Goal: Check status

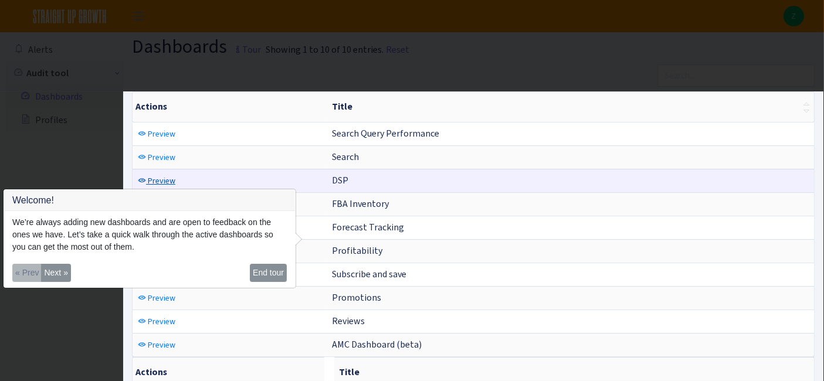
click at [162, 178] on span "Preview" at bounding box center [162, 180] width 28 height 11
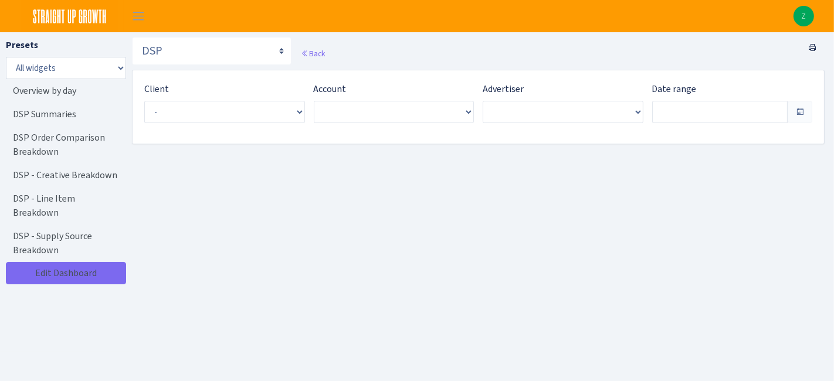
type input "Aug 16, 2025 - Sep 14, 2025"
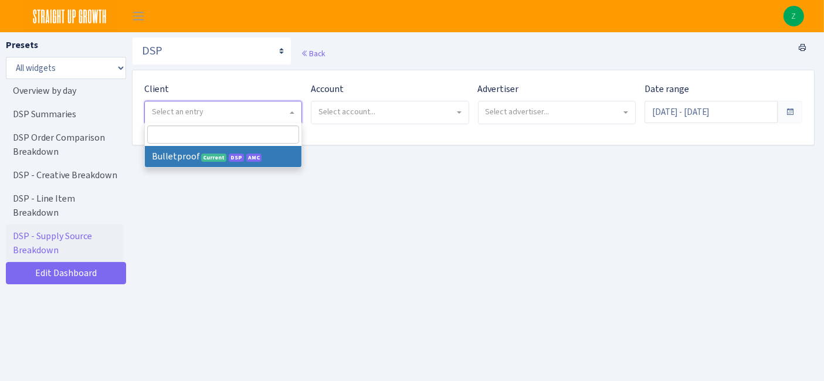
click at [219, 111] on span "Select an entry" at bounding box center [219, 112] width 135 height 12
select select "409"
select select
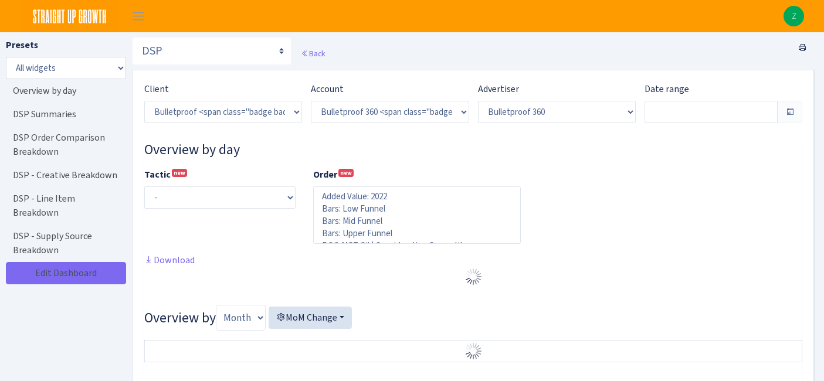
select select "3235730245795869"
select select "2888625790301"
select select
type input "[DATE] - [DATE]"
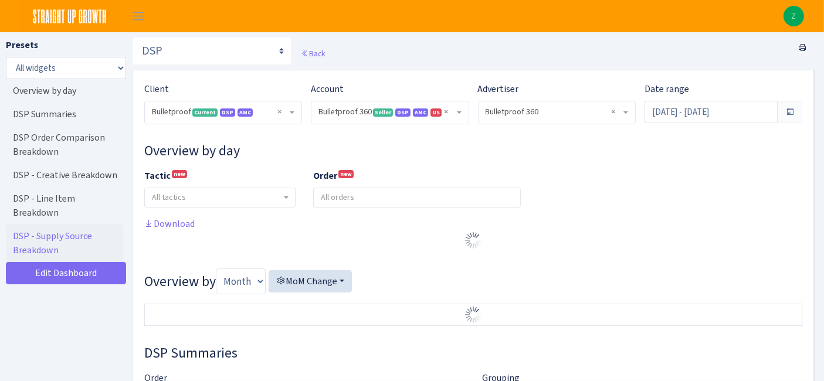
click at [707, 111] on input "[DATE] - [DATE]" at bounding box center [711, 112] width 133 height 22
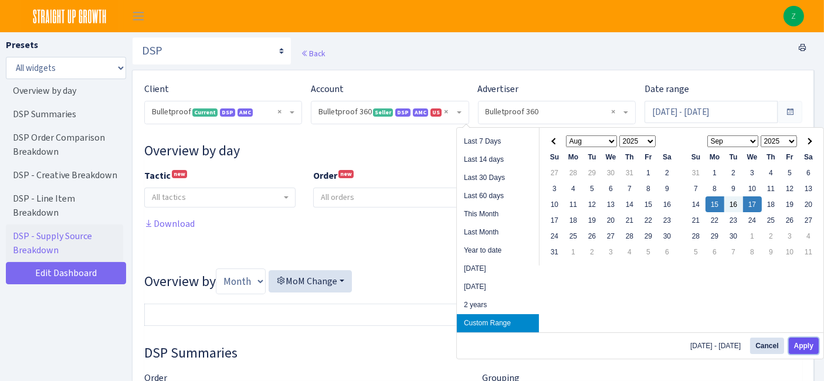
click at [802, 344] on button "Apply" at bounding box center [804, 346] width 30 height 16
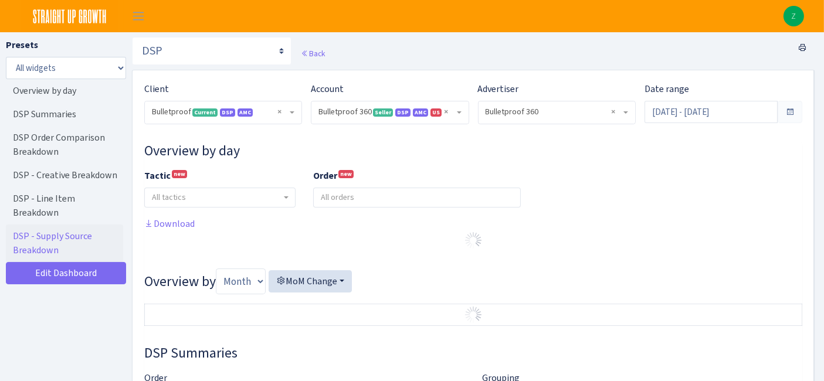
type input "[DATE] - [DATE]"
select select "3235730245795869"
select select "2888625790301"
select select
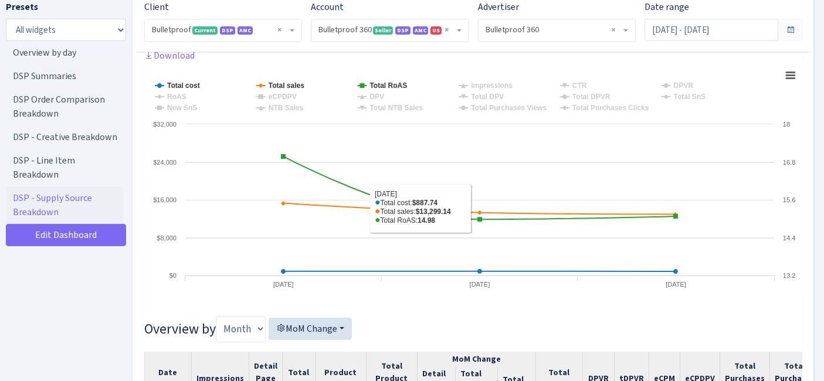
scroll to position [195, 0]
